Goal: Information Seeking & Learning: Compare options

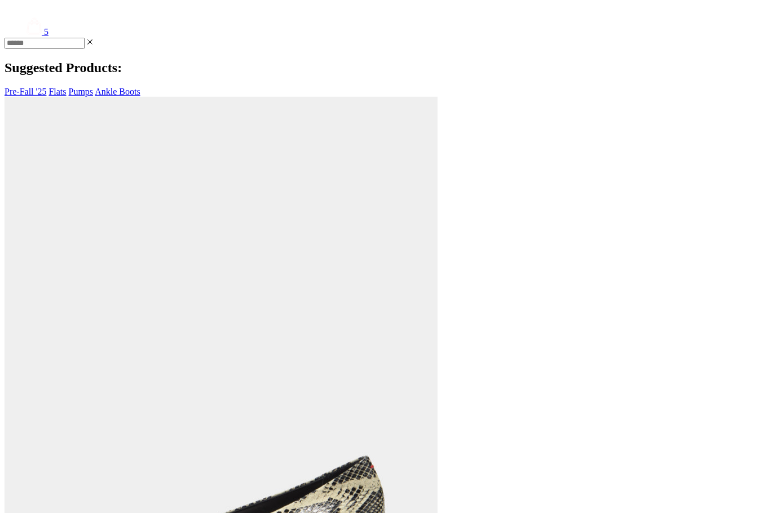
scroll to position [442, 0]
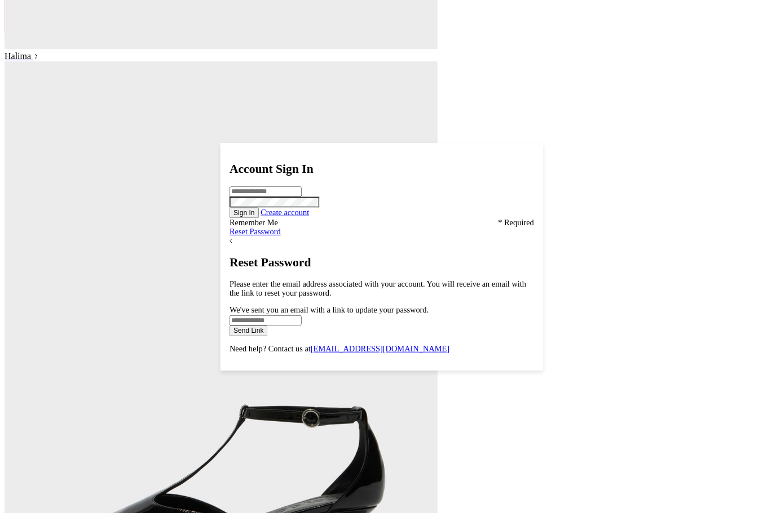
scroll to position [2246, 0]
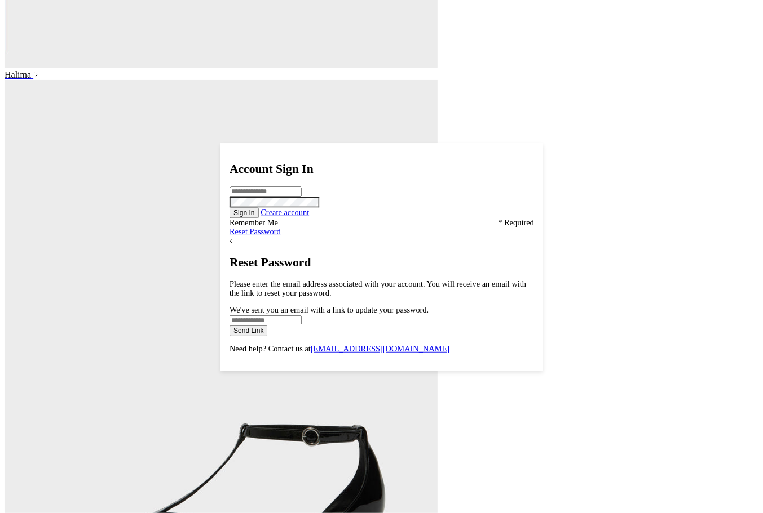
scroll to position [2232, 0]
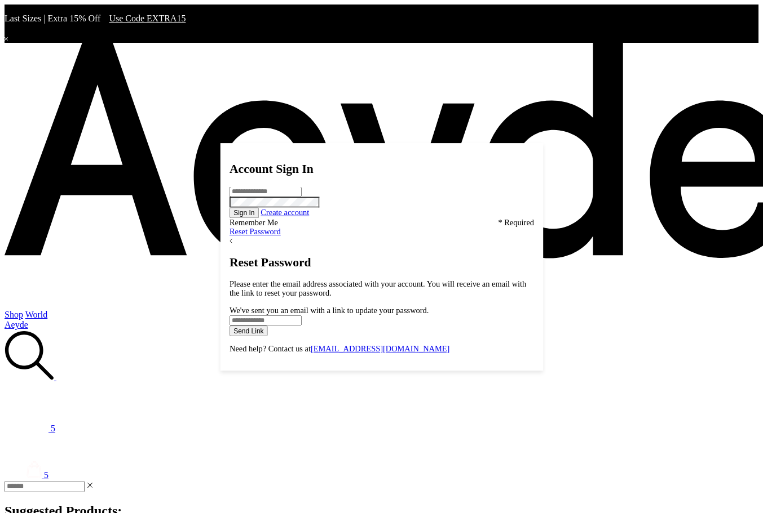
scroll to position [2210, 0]
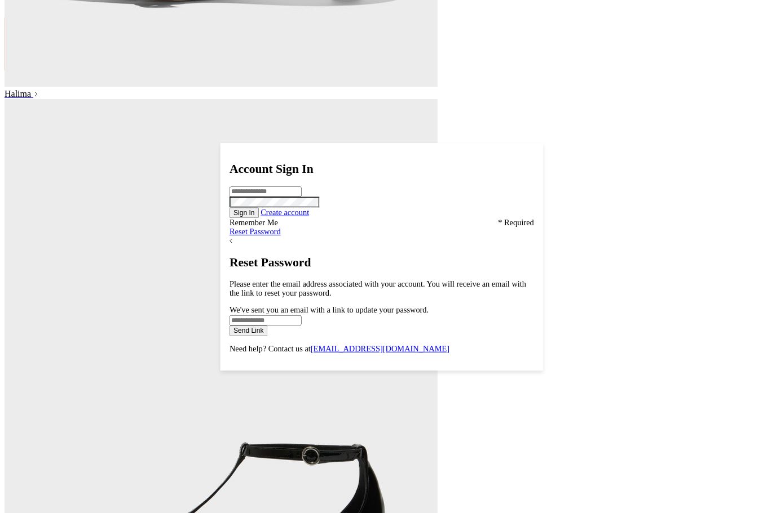
scroll to position [2232, 0]
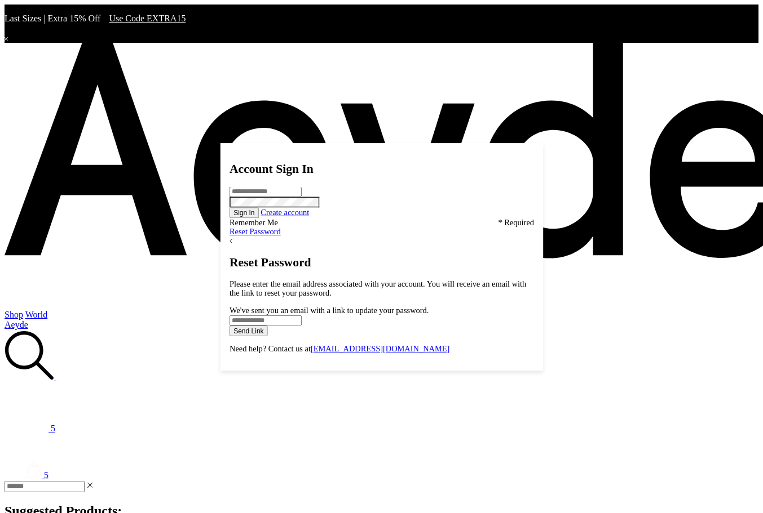
scroll to position [2210, 0]
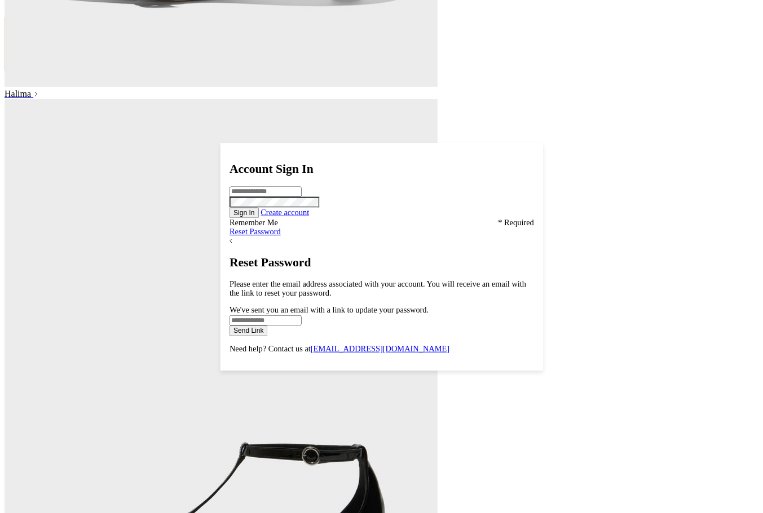
scroll to position [2232, 0]
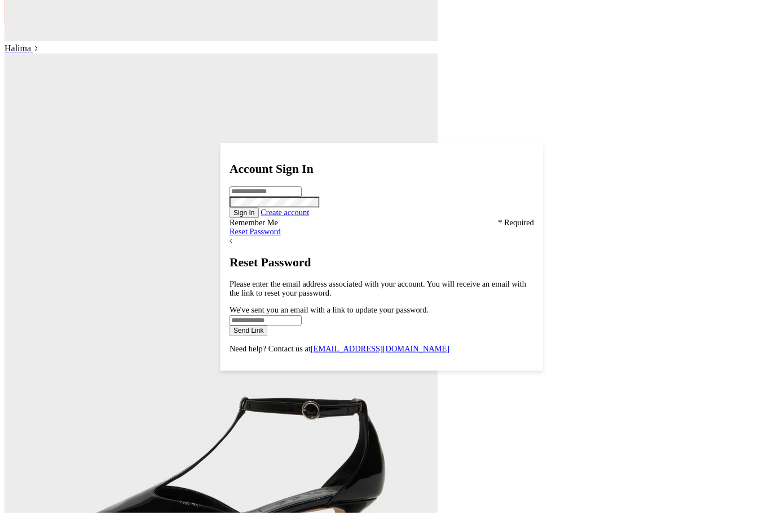
scroll to position [2255, 0]
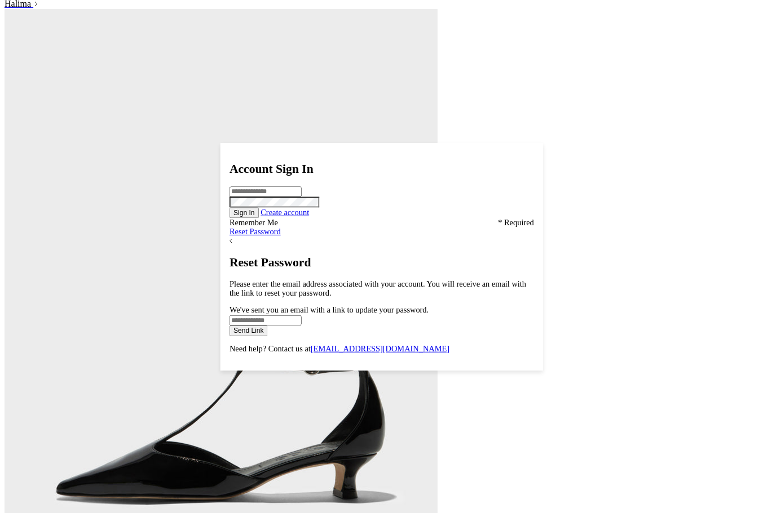
scroll to position [2304, 0]
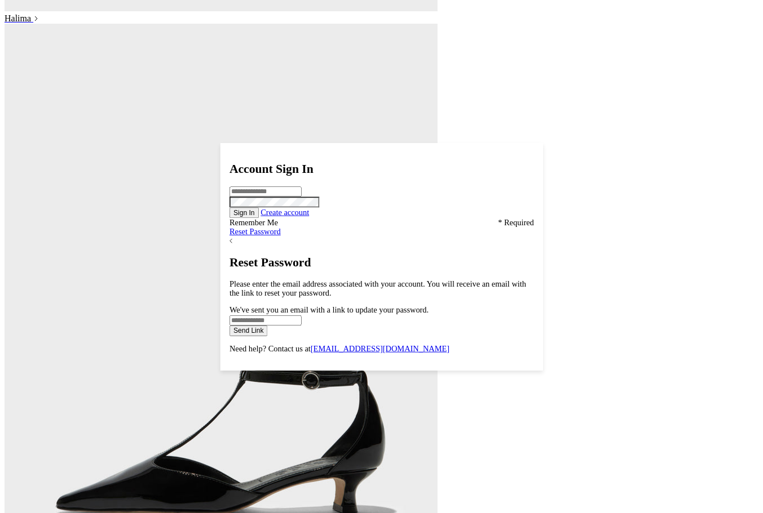
scroll to position [2277, 0]
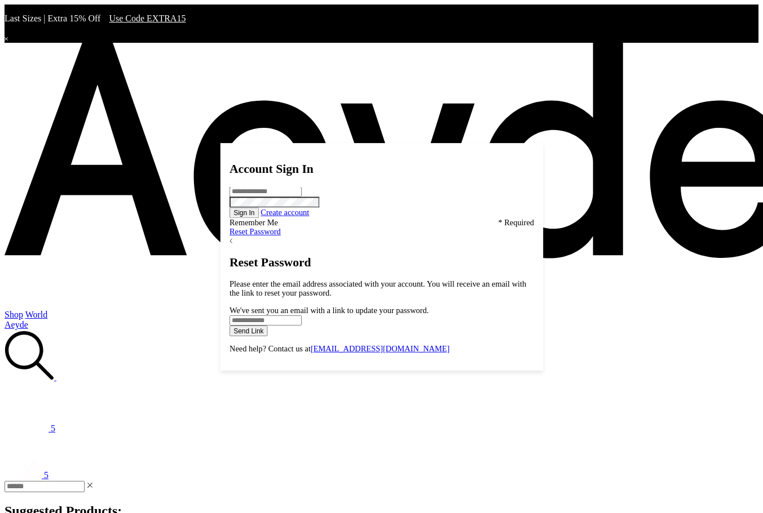
scroll to position [2255, 0]
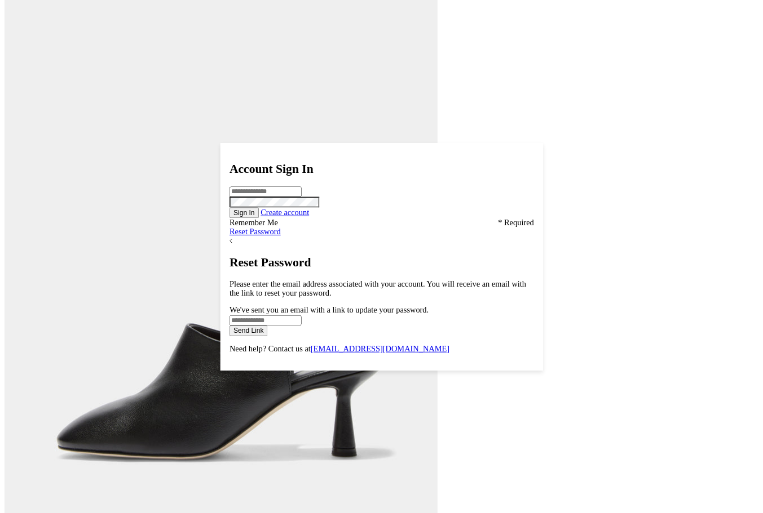
scroll to position [1102, 0]
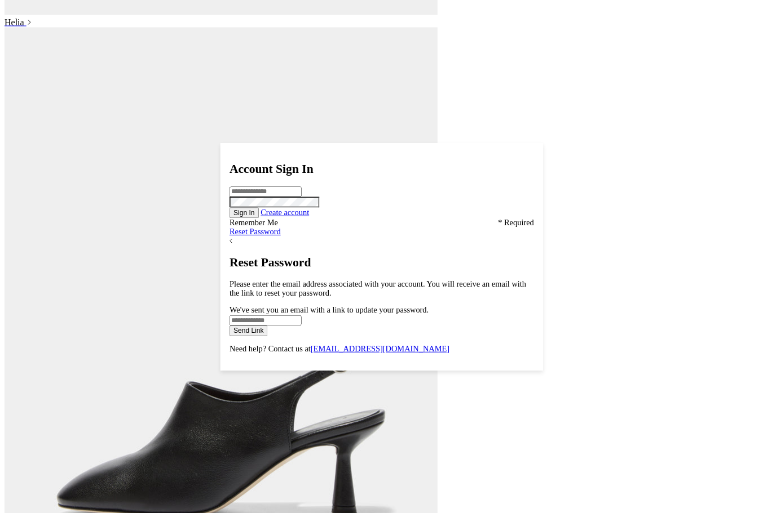
scroll to position [1101, 0]
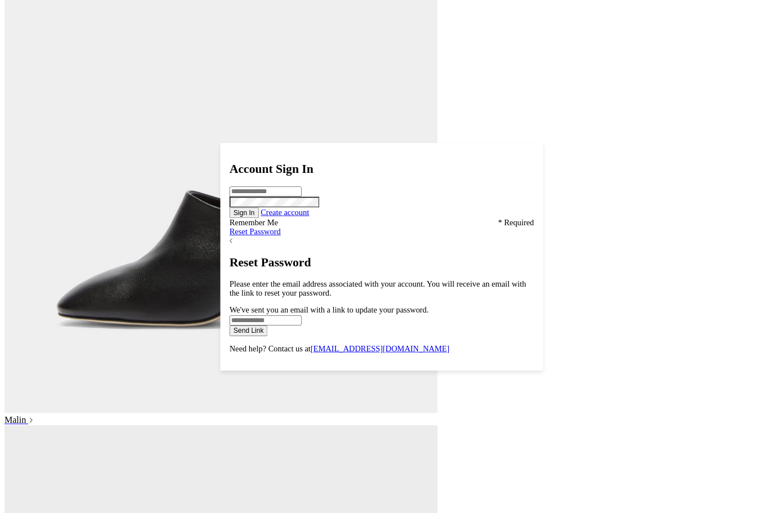
scroll to position [1292, 0]
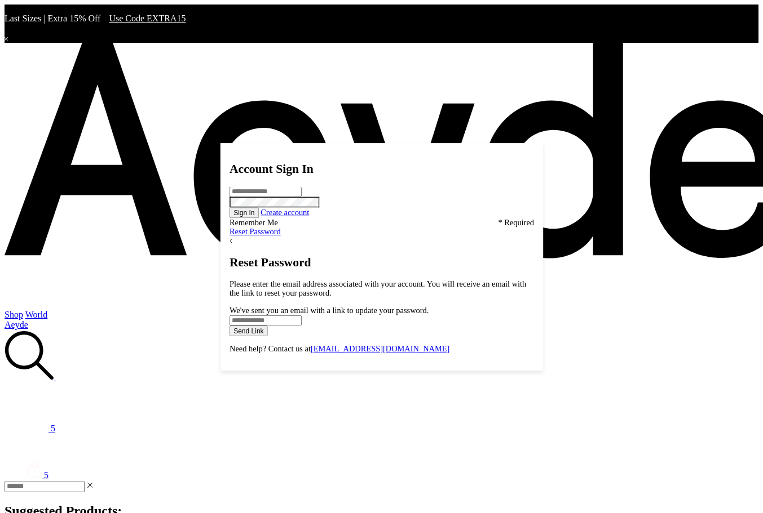
scroll to position [1065, 0]
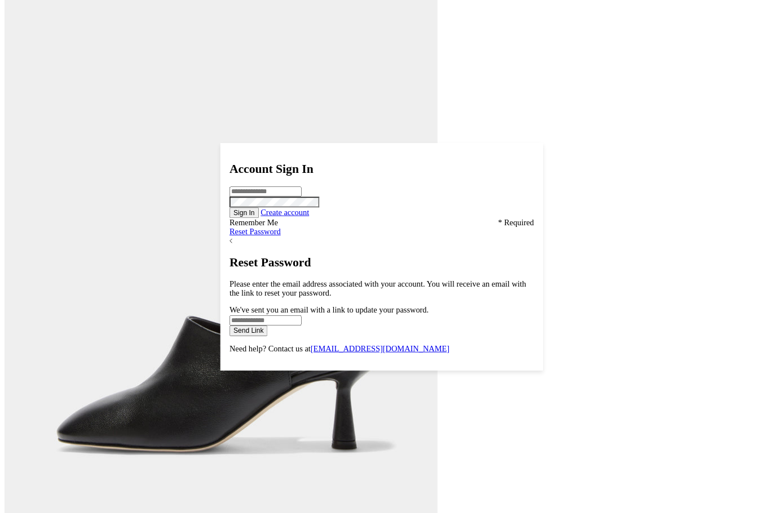
scroll to position [1163, 0]
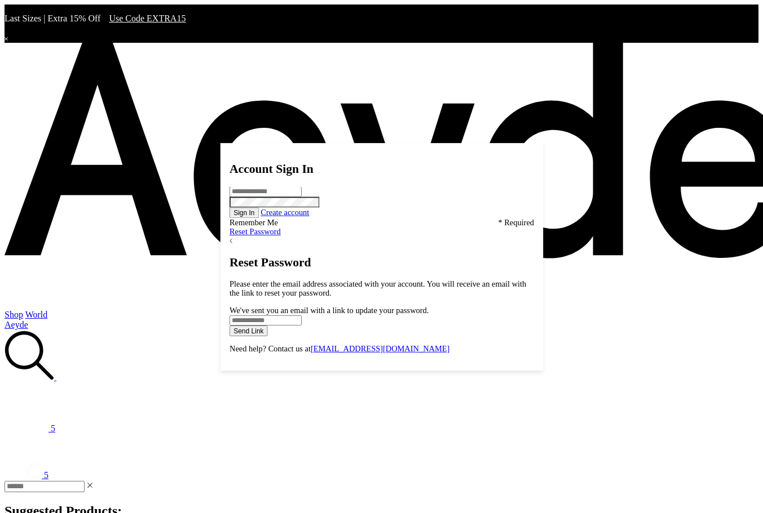
scroll to position [1141, 0]
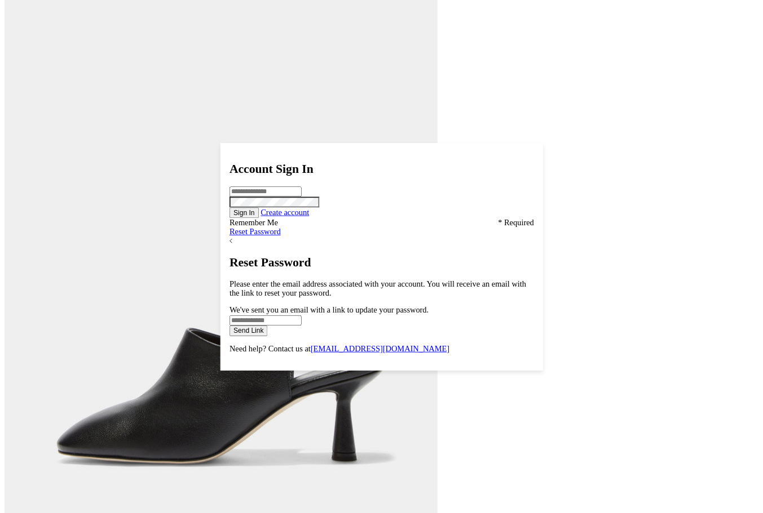
scroll to position [1152, 0]
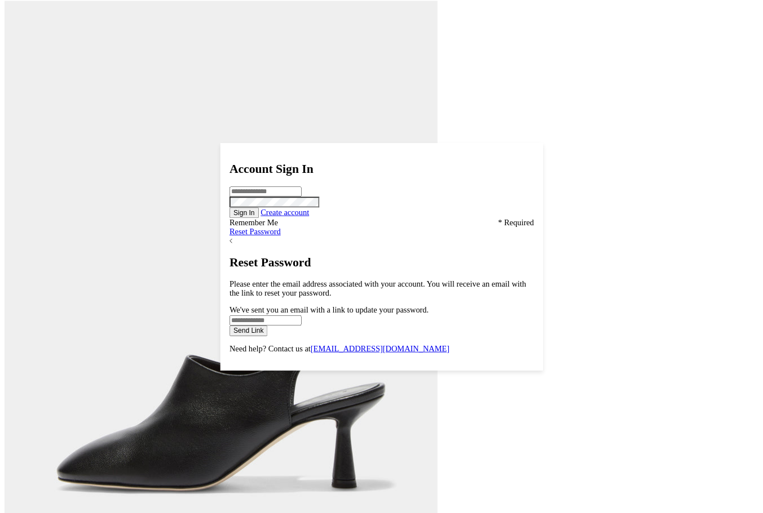
scroll to position [1152, 0]
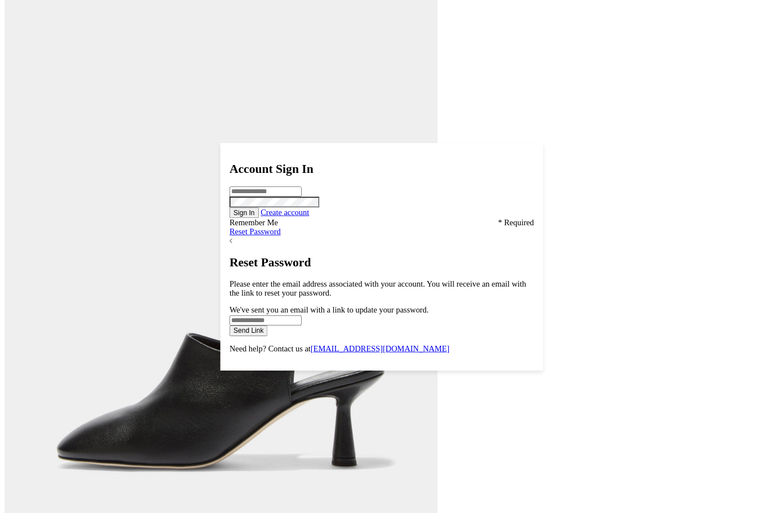
scroll to position [1152, 0]
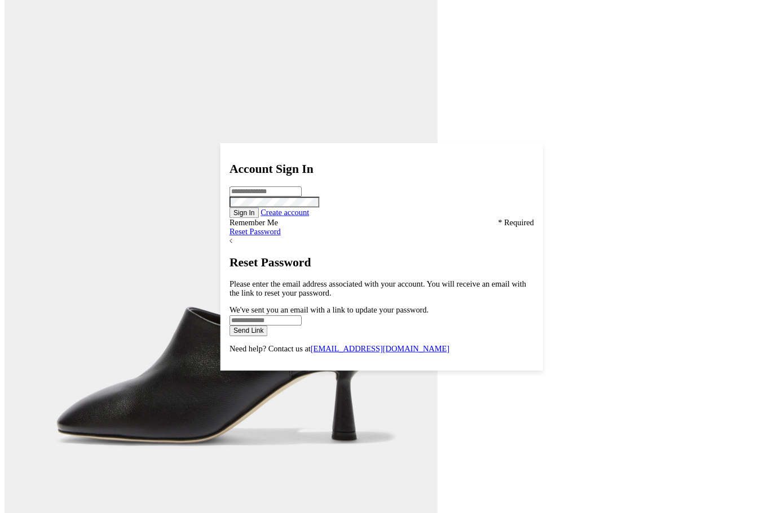
scroll to position [1152, 0]
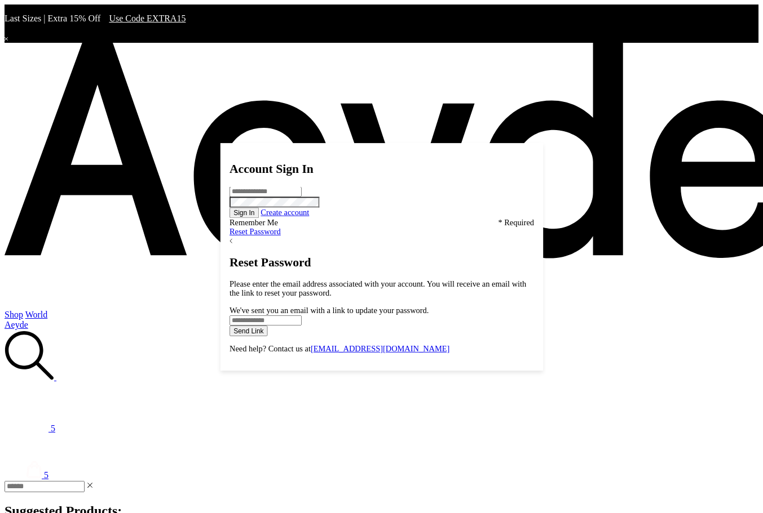
scroll to position [1129, 0]
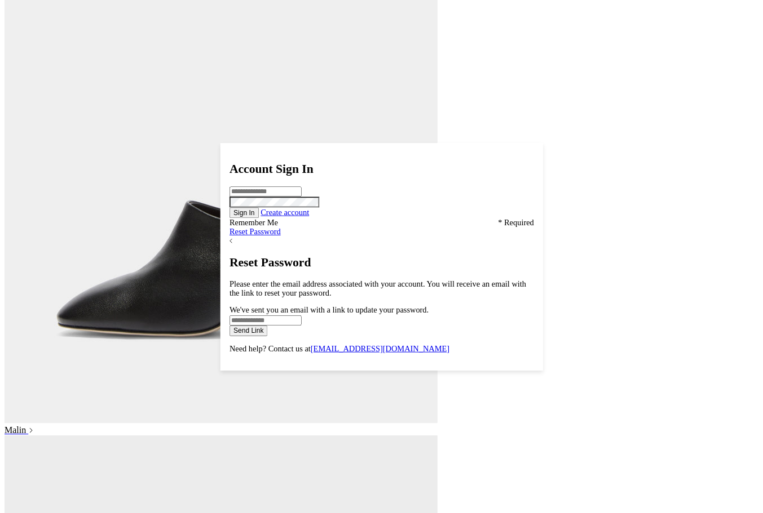
scroll to position [1286, 0]
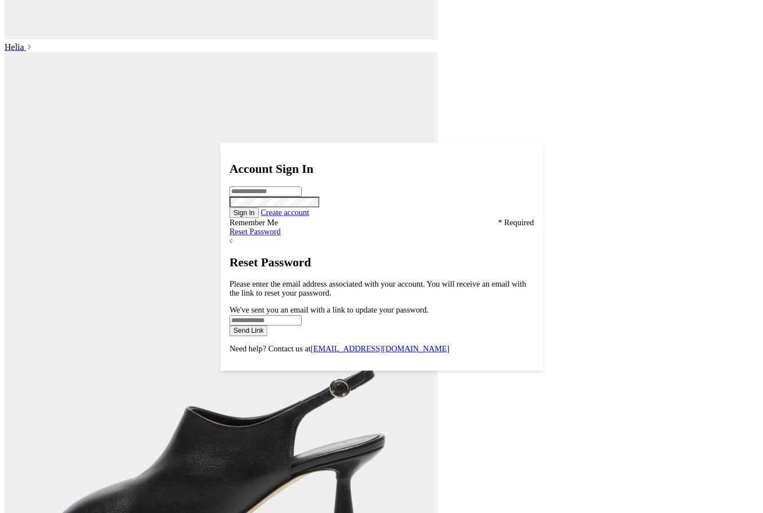
scroll to position [1075, 0]
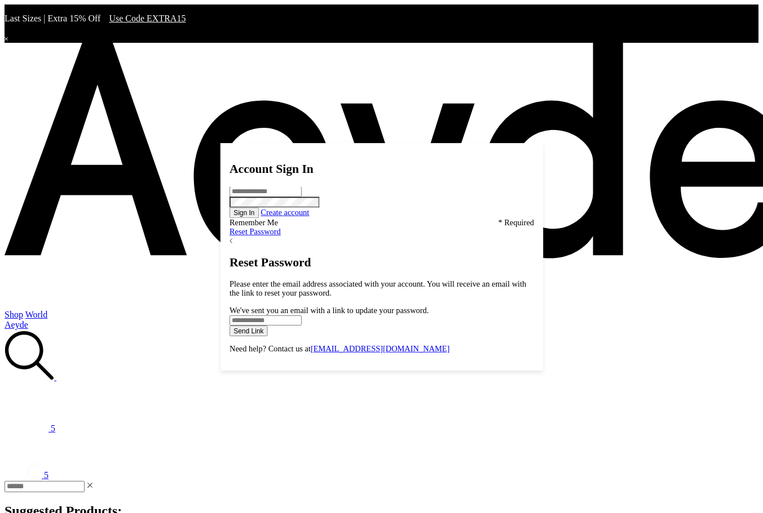
scroll to position [1164, 0]
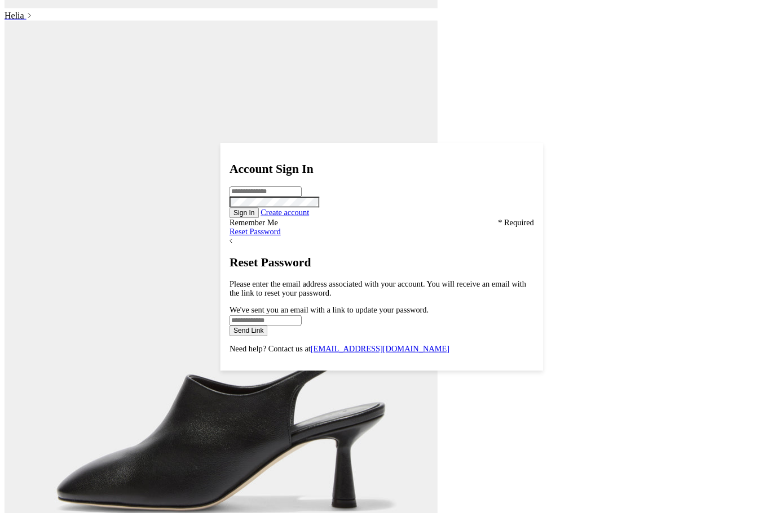
scroll to position [1105, 0]
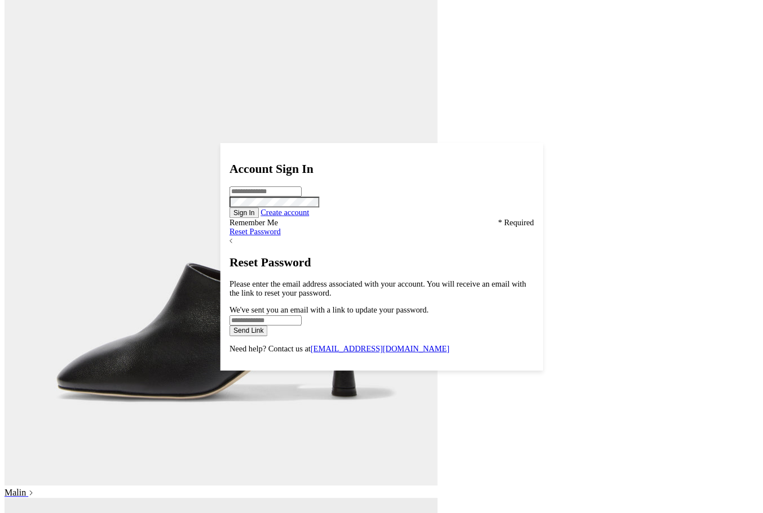
scroll to position [1206, 0]
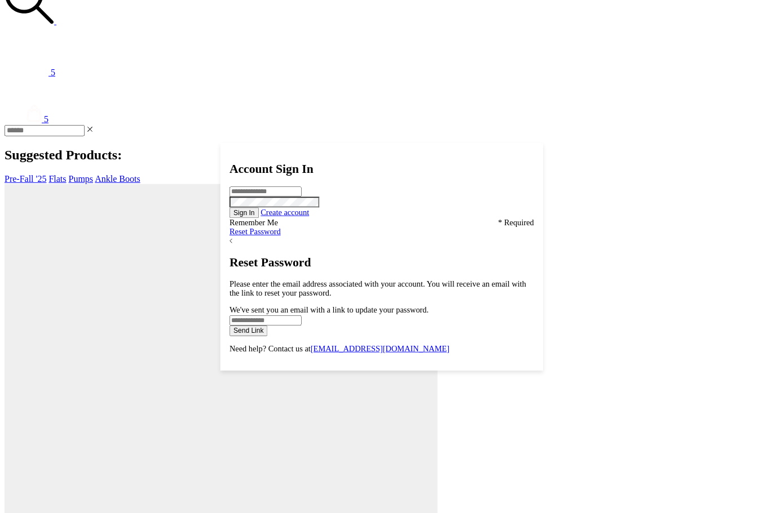
scroll to position [3, 0]
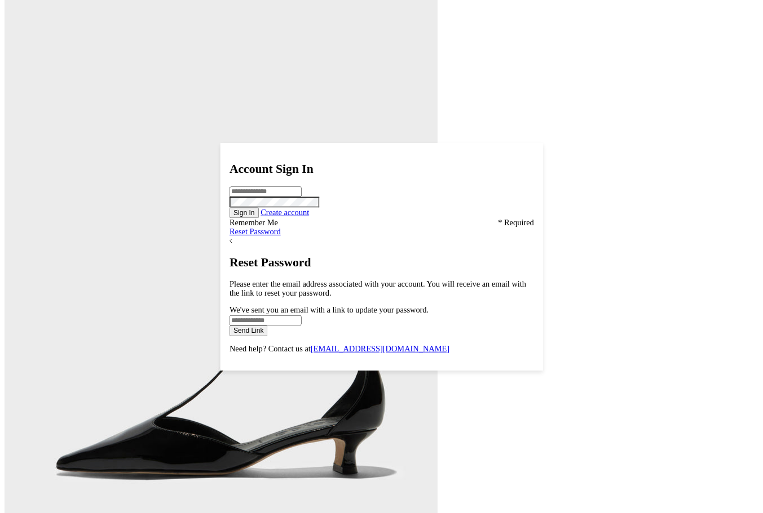
scroll to position [2323, 0]
